Goal: Task Accomplishment & Management: Manage account settings

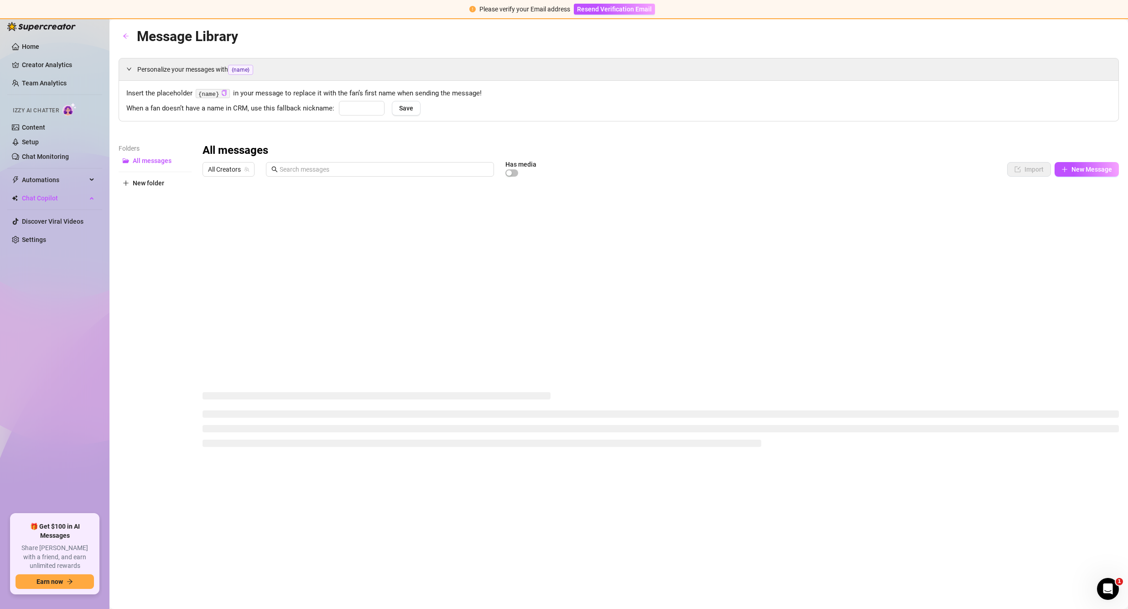
type input "baby"
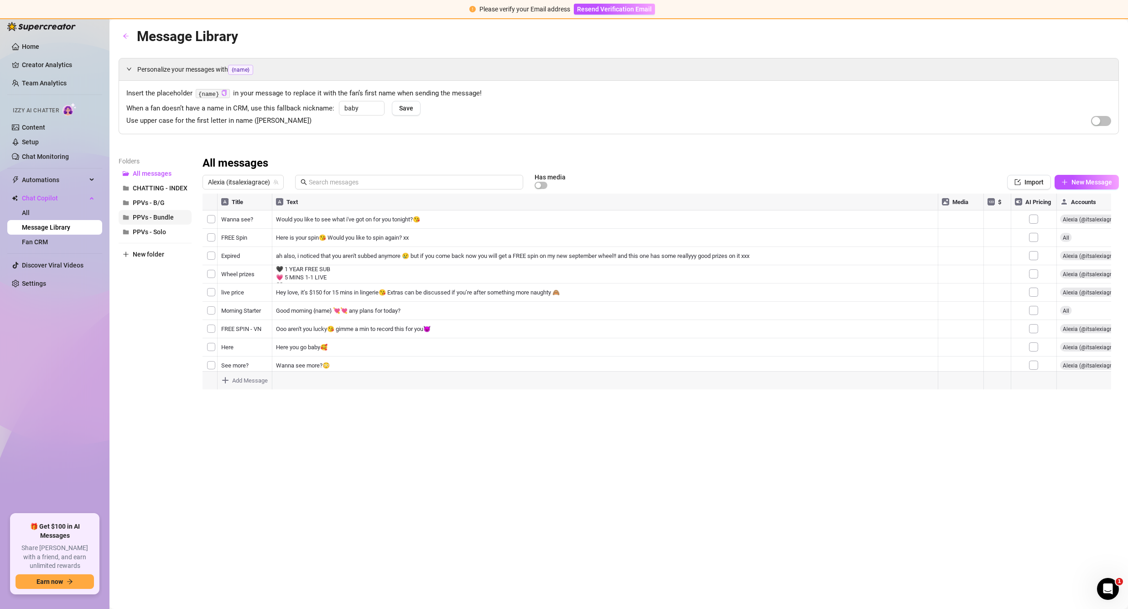
click at [155, 218] on span "PPVs - Bundle" at bounding box center [153, 216] width 41 height 7
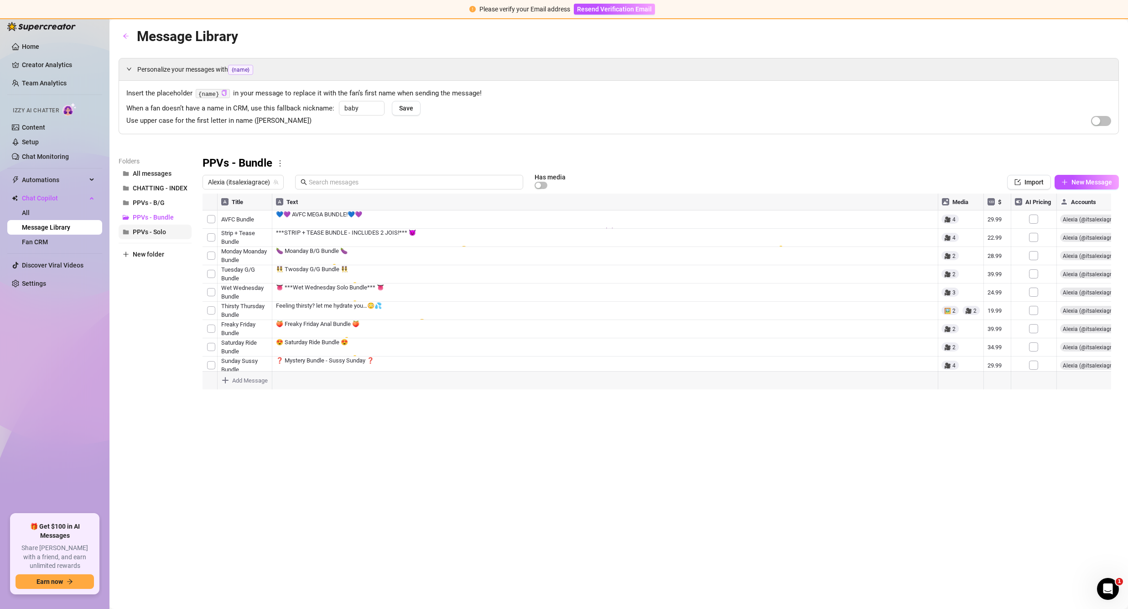
click at [157, 231] on span "PPVs - Solo" at bounding box center [149, 231] width 33 height 7
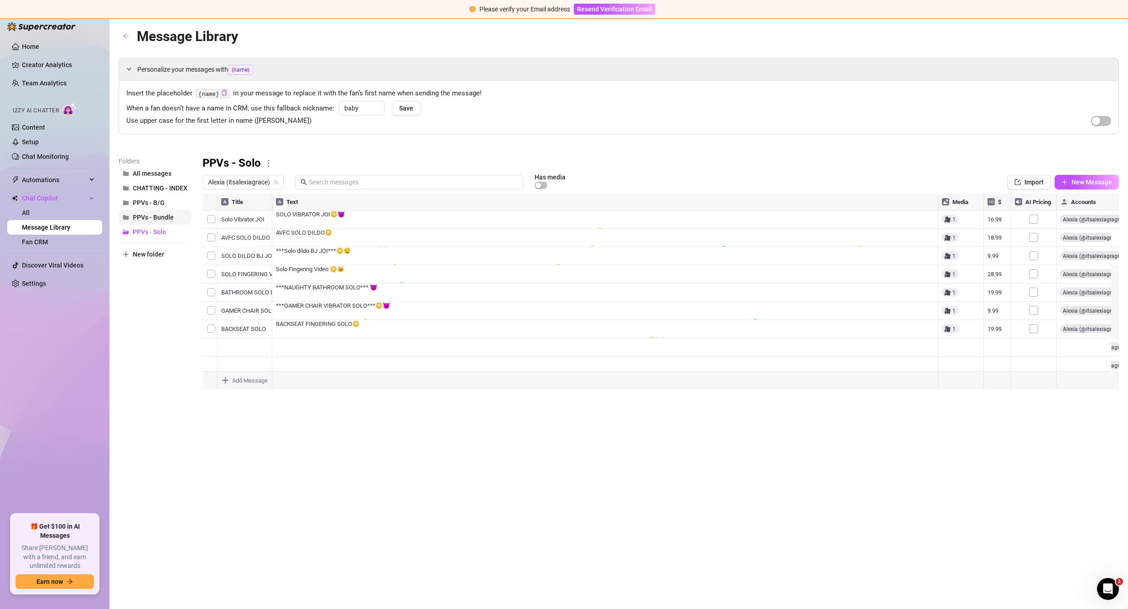
click at [161, 217] on span "PPVs - Bundle" at bounding box center [153, 216] width 41 height 7
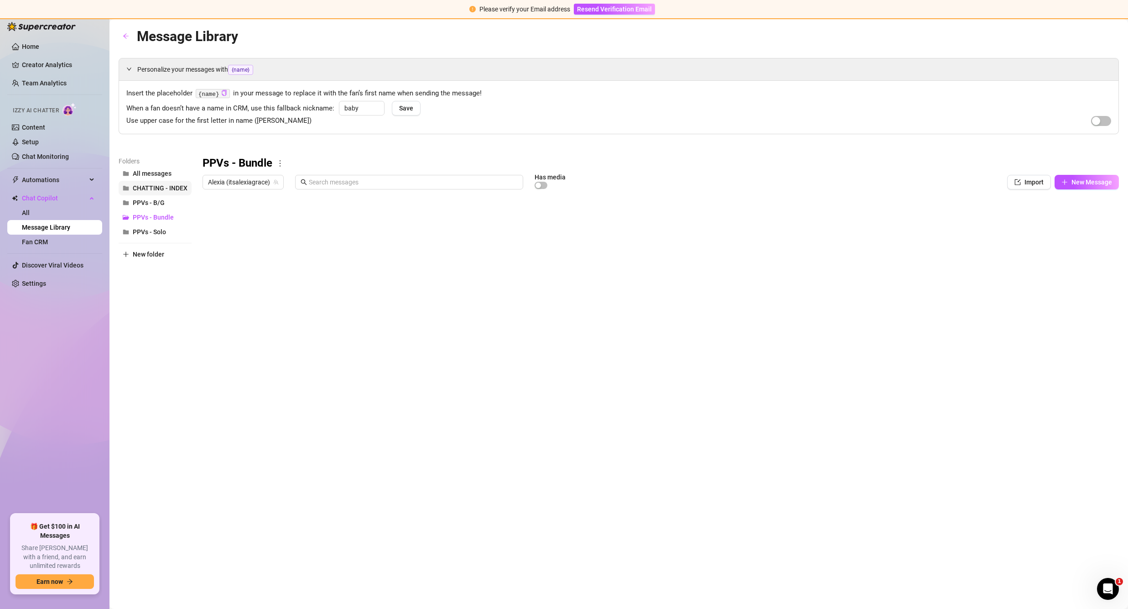
click at [168, 185] on span "CHATTING - INDEX" at bounding box center [160, 187] width 55 height 7
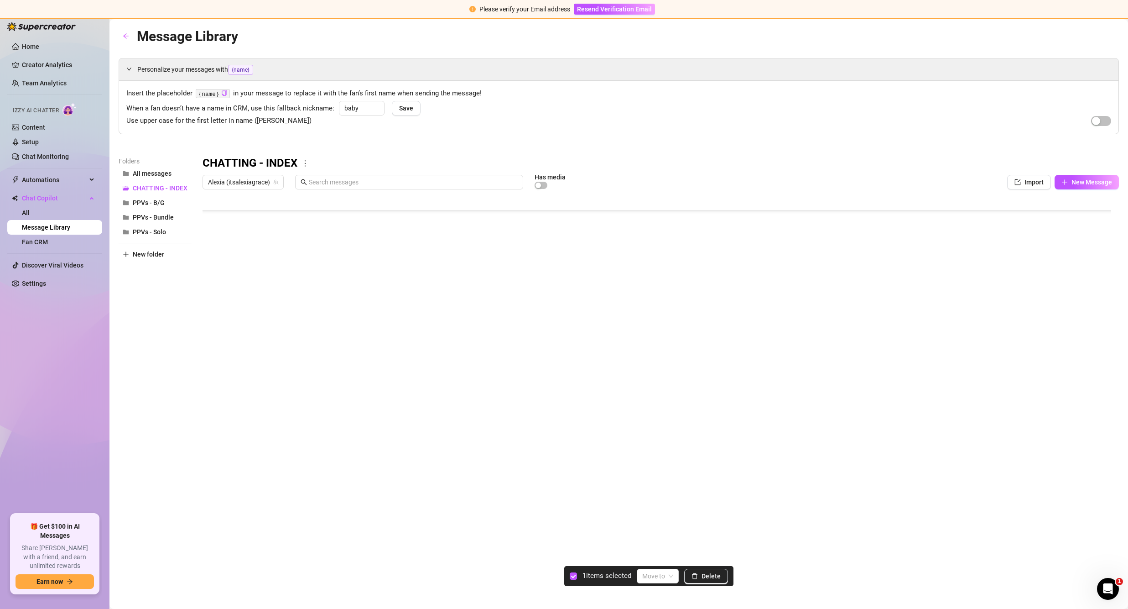
click at [212, 339] on div at bounding box center [661, 294] width 916 height 203
drag, startPoint x: 205, startPoint y: 338, endPoint x: 208, endPoint y: 211, distance: 126.8
click at [208, 211] on div at bounding box center [661, 294] width 916 height 203
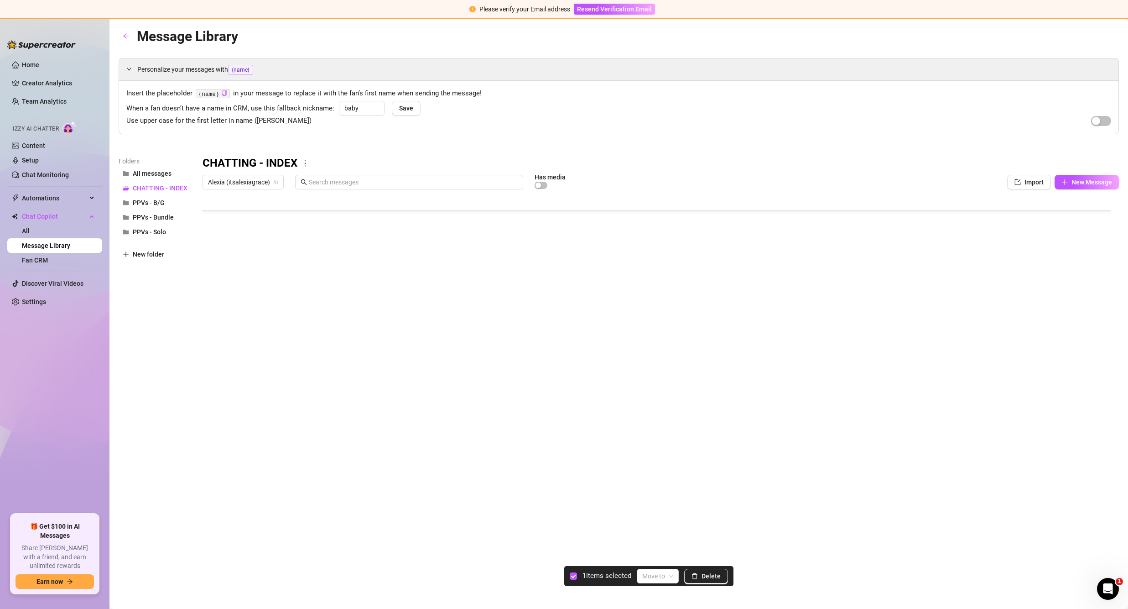
scroll to position [26, 0]
drag, startPoint x: 203, startPoint y: 302, endPoint x: 202, endPoint y: 230, distance: 72.1
click at [202, 230] on div "Folders All messages CHATTING - INDEX PPVs - B/G PPVs - Bundle PPVs - Solo New …" at bounding box center [619, 276] width 1000 height 241
drag, startPoint x: 204, startPoint y: 257, endPoint x: 200, endPoint y: 218, distance: 38.9
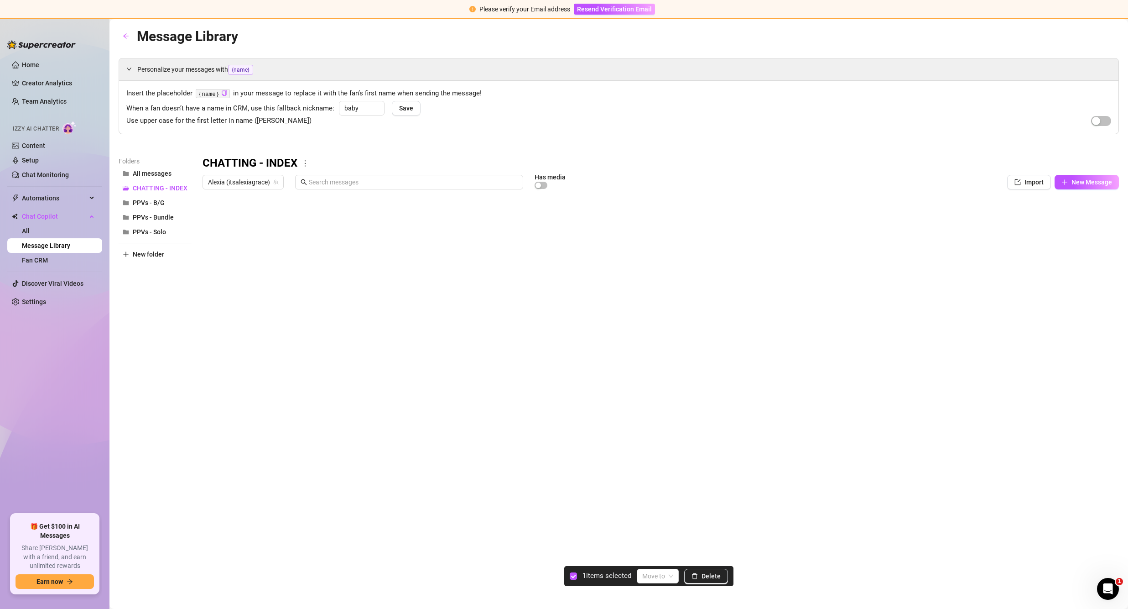
click at [200, 218] on div "Folders All messages CHATTING - INDEX PPVs - B/G PPVs - Bundle PPVs - Solo New …" at bounding box center [619, 276] width 1000 height 241
click at [625, 520] on div "Message Library Personalize your messages with {name} Insert the placeholder {n…" at bounding box center [619, 304] width 1000 height 556
click at [406, 108] on span "Save" at bounding box center [406, 107] width 14 height 7
click at [154, 170] on span "All messages" at bounding box center [152, 173] width 39 height 7
click at [162, 187] on span "CHATTING - INDEX" at bounding box center [160, 187] width 55 height 7
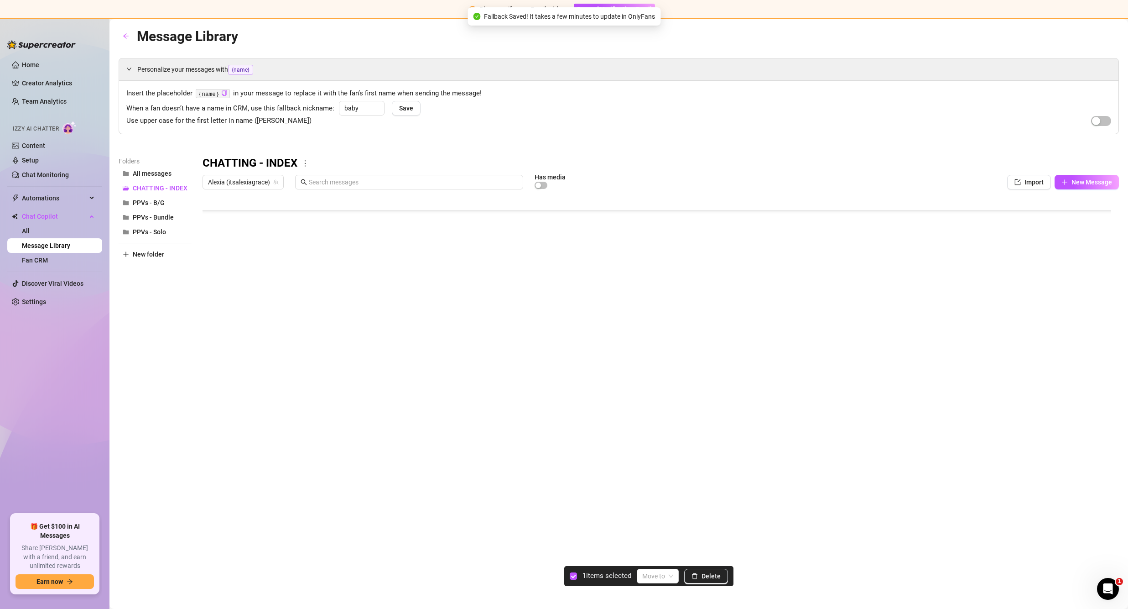
scroll to position [117, 0]
click at [208, 338] on div at bounding box center [661, 294] width 916 height 203
